Goal: Navigation & Orientation: Find specific page/section

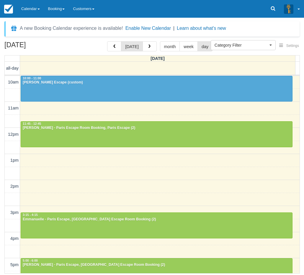
select select
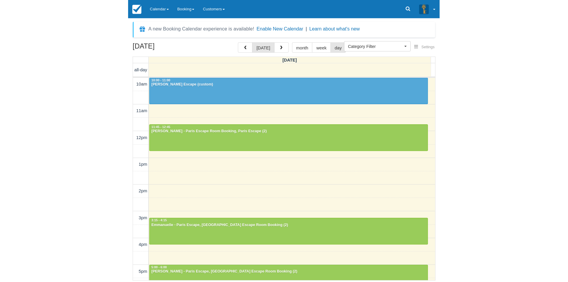
scroll to position [128, 0]
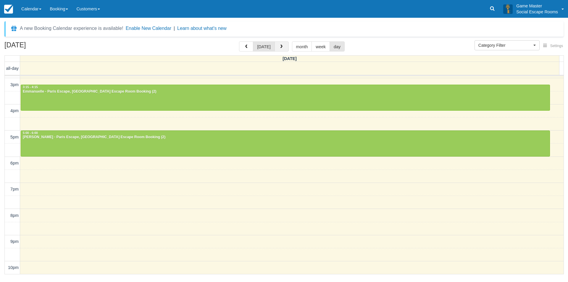
click at [281, 50] on button "button" at bounding box center [281, 46] width 14 height 10
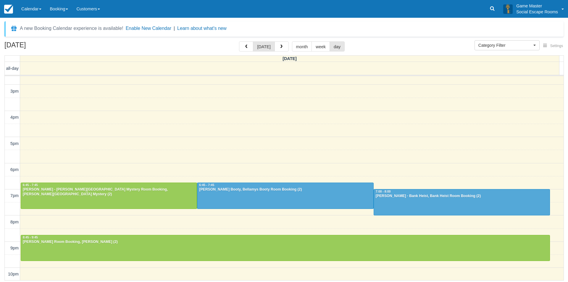
scroll to position [122, 0]
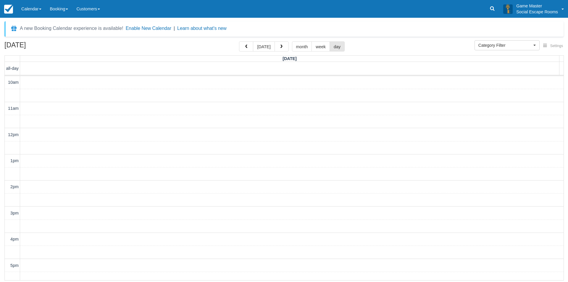
scroll to position [122, 0]
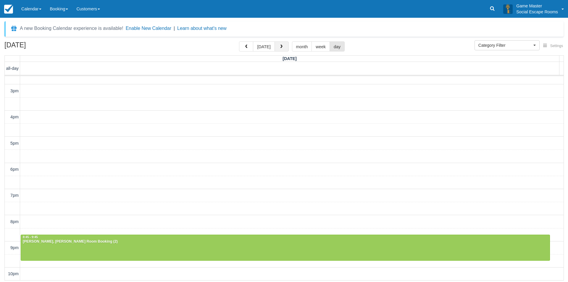
click at [283, 47] on button "button" at bounding box center [281, 46] width 14 height 10
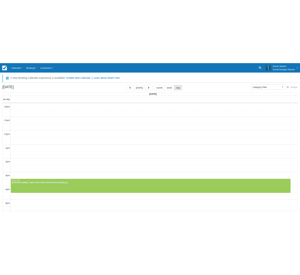
scroll to position [122, 0]
